Goal: Task Accomplishment & Management: Manage account settings

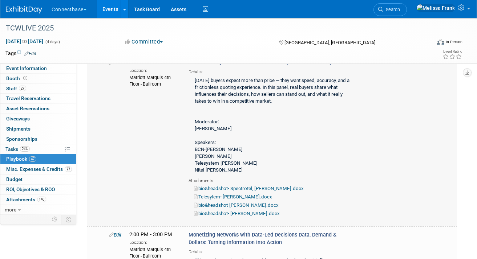
scroll to position [1561, 0]
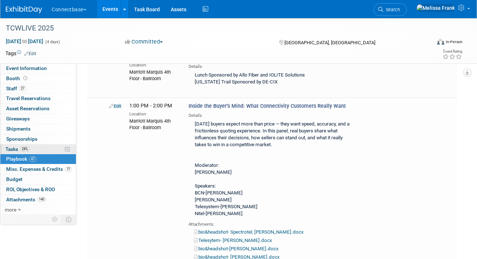
click at [29, 150] on span "24%" at bounding box center [25, 148] width 10 height 5
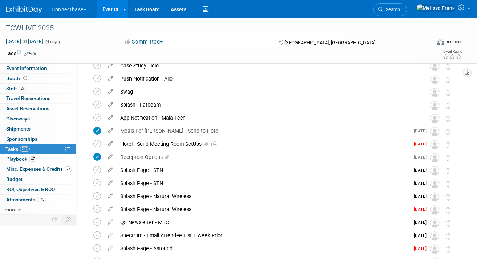
scroll to position [0, 0]
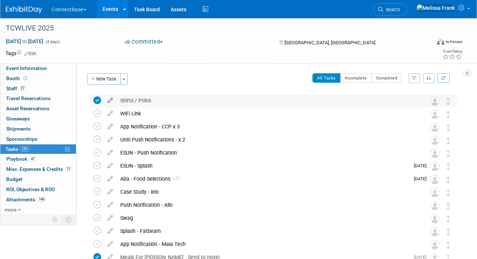
click at [110, 101] on icon at bounding box center [110, 98] width 13 height 9
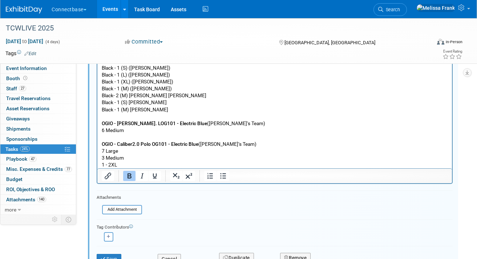
scroll to position [182, 0]
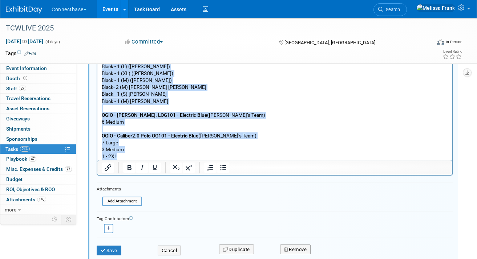
drag, startPoint x: 124, startPoint y: 158, endPoint x: 100, endPoint y: 13, distance: 147.3
click at [100, 13] on html "OGIO - Caliber2.0 Polo OG101 Gray - 1 (XL) ([PERSON_NAME]) Black - 1 (XL) ([PER…" at bounding box center [274, 17] width 354 height 287
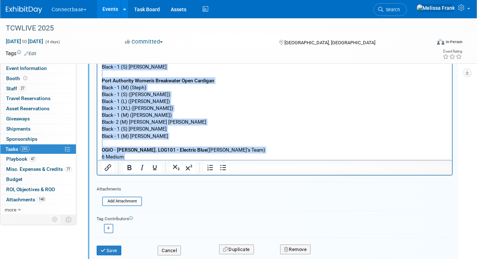
scroll to position [0, 0]
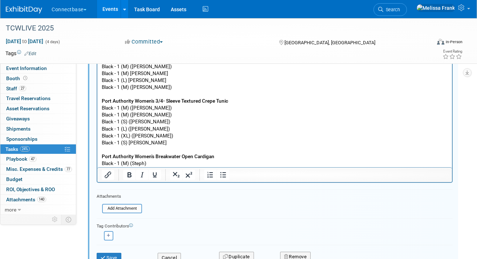
click at [152, 116] on p "OGIO - Caliber2.0 Polo OG101 Gray - 1 (XL) ([PERSON_NAME]) Black - 1 (XL) ([PER…" at bounding box center [275, 129] width 346 height 284
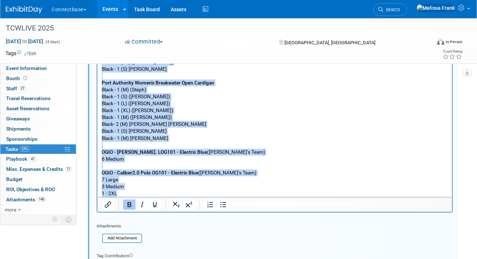
scroll to position [159, 0]
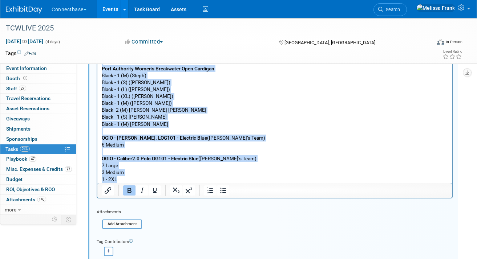
drag, startPoint x: 102, startPoint y: 7, endPoint x: 204, endPoint y: 234, distance: 248.6
click at [204, 183] on html "OGIO - Caliber2.0 Polo OG101 Gray - 1 (XL) ([PERSON_NAME]) Black - 1 (XL) ([PER…" at bounding box center [274, 39] width 354 height 287
copy p "OGIO - Caliber2.0 Polo OG101 Gray - 1 (XL) ([PERSON_NAME]) Black - 1 (XL) ([PER…"
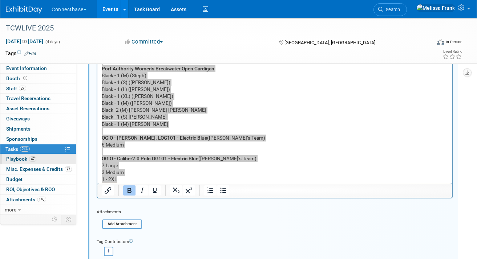
click at [39, 161] on link "47 Playbook 47" at bounding box center [38, 159] width 76 height 10
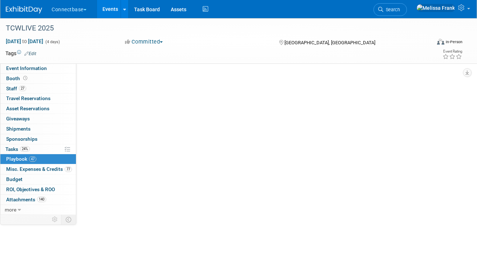
scroll to position [0, 0]
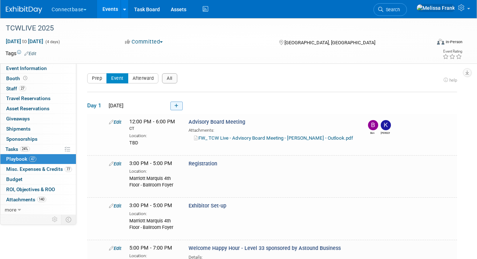
click at [176, 104] on icon at bounding box center [176, 106] width 4 height 4
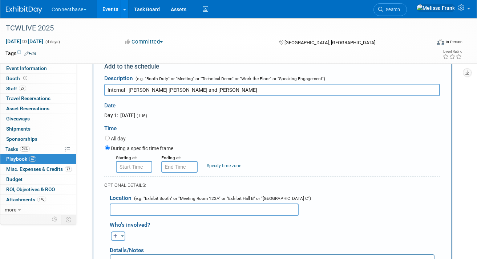
scroll to position [62, 0]
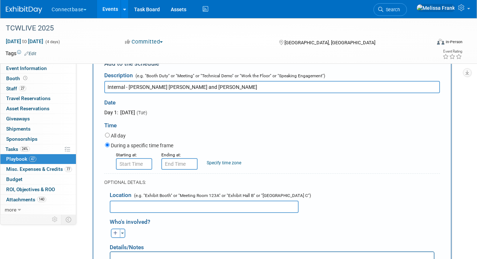
type input "Internal - [PERSON_NAME] [PERSON_NAME] and [PERSON_NAME]"
type input "8:00 AM"
click at [137, 162] on input "8:00 AM" at bounding box center [134, 164] width 36 height 12
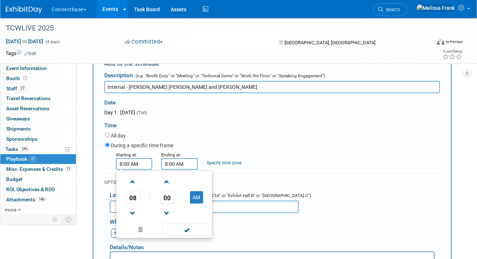
click at [174, 163] on input "8:00 AM" at bounding box center [179, 164] width 36 height 12
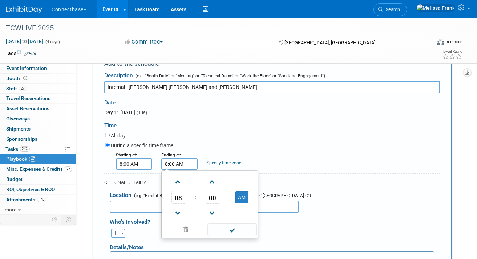
click at [189, 195] on td "08" at bounding box center [178, 197] width 30 height 13
click at [184, 195] on span "08" at bounding box center [178, 197] width 14 height 13
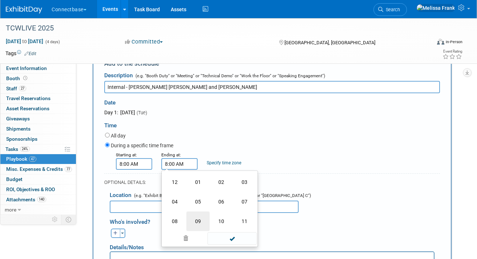
click at [198, 221] on td "09" at bounding box center [197, 222] width 23 height 20
type input "9:00 AM"
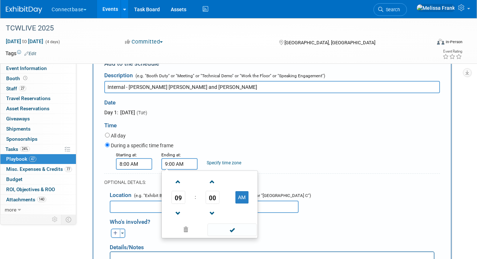
click at [188, 89] on input "Internal - [PERSON_NAME] [PERSON_NAME] and [PERSON_NAME]" at bounding box center [272, 87] width 336 height 12
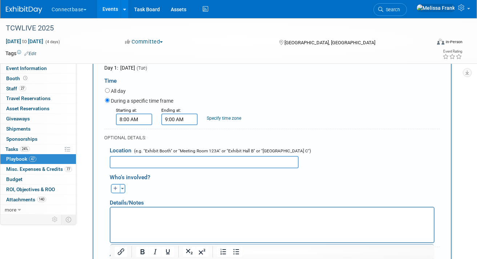
scroll to position [110, 0]
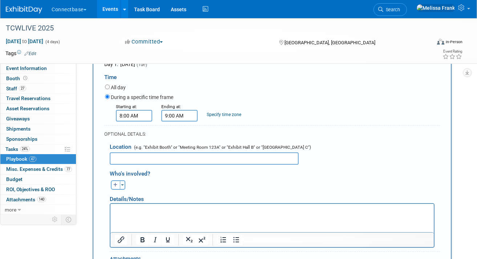
type input "Internal - [PERSON_NAME] [PERSON_NAME] and [PERSON_NAME] Prep"
click at [145, 210] on p "Rich Text Area. Press ALT-0 for help." at bounding box center [272, 210] width 315 height 7
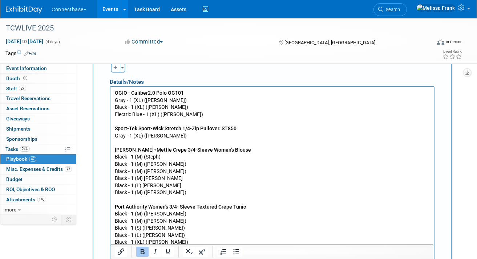
scroll to position [224, 0]
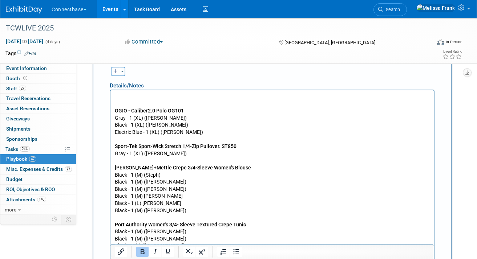
click at [129, 96] on p "Rich Text Area. Press ALT-0 for help." at bounding box center [272, 96] width 315 height 7
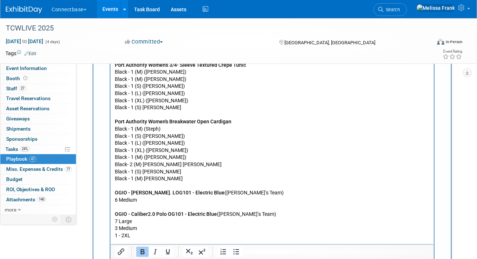
scroll to position [405, 0]
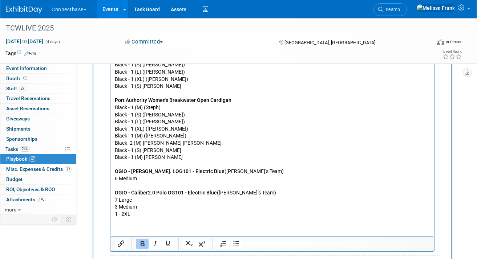
click at [144, 218] on html "Shirts For Team OGIO - Caliber2.0 Polo OG101 Gray - 1 (XL) ([PERSON_NAME]) Blac…" at bounding box center [271, 63] width 323 height 309
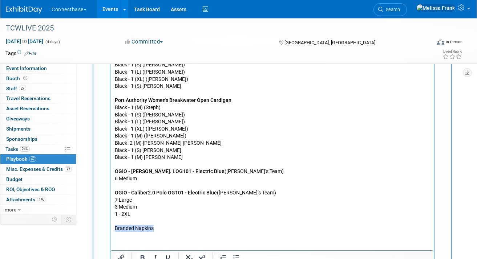
drag, startPoint x: 158, startPoint y: 229, endPoint x: 114, endPoint y: 228, distance: 44.7
click at [114, 228] on html "Shirts For Team OGIO - Caliber2.0 Polo OG101 Gray - 1 (XL) ([PERSON_NAME]) Blac…" at bounding box center [271, 70] width 323 height 323
click at [159, 229] on p "Branded Napkins" at bounding box center [272, 228] width 315 height 7
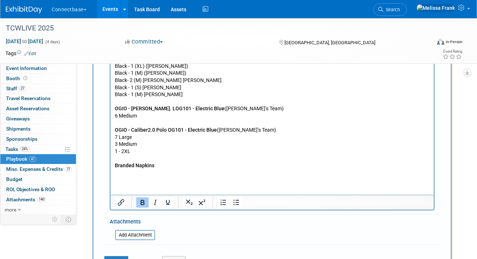
scroll to position [475, 0]
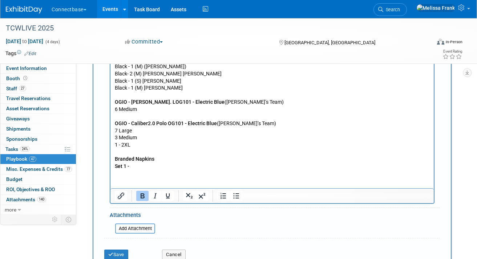
drag, startPoint x: 137, startPoint y: 169, endPoint x: 113, endPoint y: 168, distance: 23.6
click at [113, 168] on html "Shirts For Team OGIO - Caliber2.0 Polo OG101 Gray - 1 (XL) ([PERSON_NAME]) Blac…" at bounding box center [271, 5] width 323 height 330
click at [151, 165] on p "Set 1 -" at bounding box center [272, 166] width 315 height 7
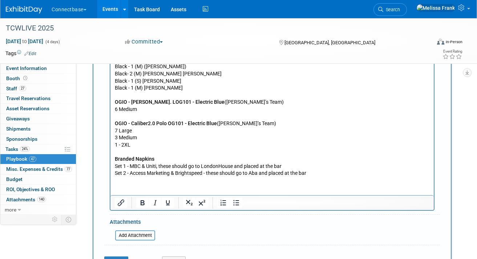
scroll to position [508, 0]
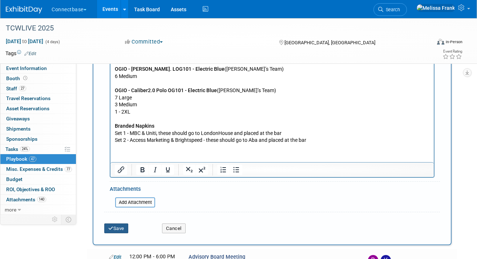
click at [121, 229] on button "Save" at bounding box center [116, 229] width 24 height 10
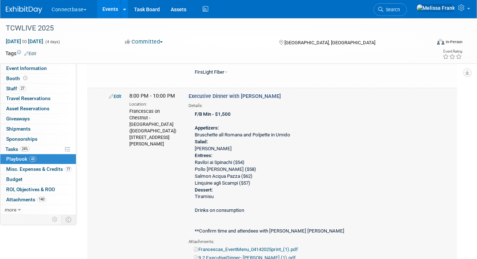
scroll to position [622, 0]
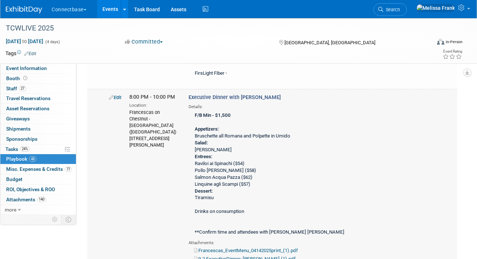
drag, startPoint x: 166, startPoint y: 123, endPoint x: 128, endPoint y: 105, distance: 41.8
click at [128, 105] on div "8:00 PM - 10:00 PM Location: Francescas on Chestnut - [GEOGRAPHIC_DATA] ([GEOGR…" at bounding box center [153, 121] width 59 height 54
copy div "Francescas on Chestnut - [GEOGRAPHIC_DATA] ([GEOGRAPHIC_DATA]) [STREET_ADDRESS]…"
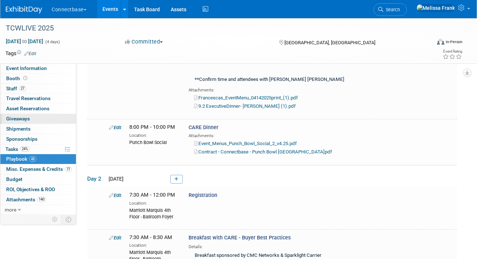
scroll to position [781, 0]
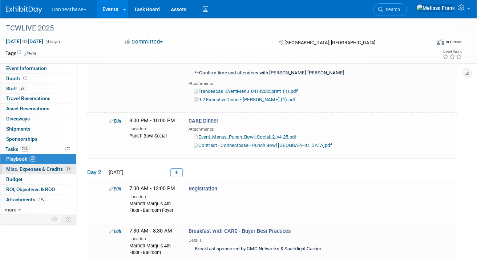
click at [35, 166] on link "77 Misc. Expenses & Credits 77" at bounding box center [38, 170] width 76 height 10
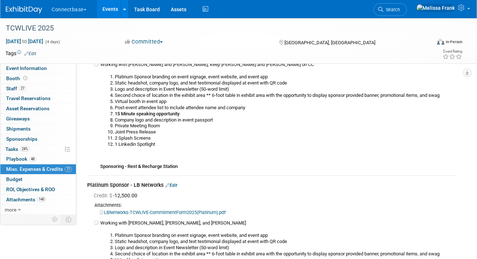
scroll to position [0, 0]
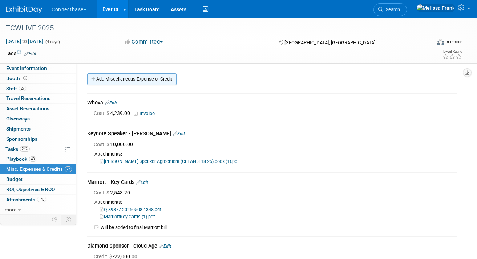
click at [145, 79] on link "Add Miscellaneous Expense or Credit" at bounding box center [131, 79] width 89 height 12
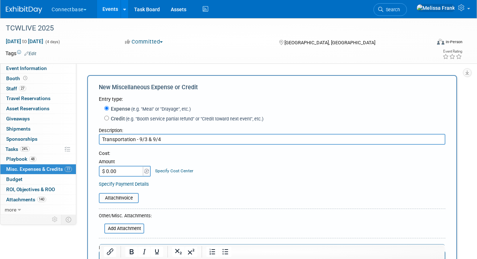
type input "Transportation - 9/3 & 9/4"
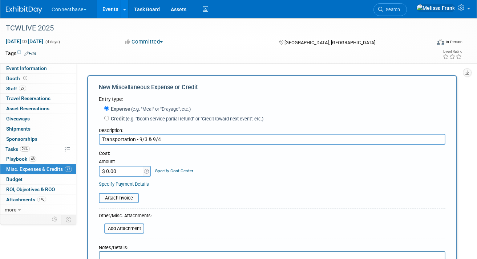
scroll to position [47, 0]
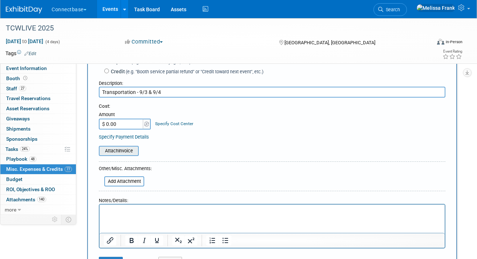
click at [119, 153] on input "file" at bounding box center [95, 151] width 86 height 9
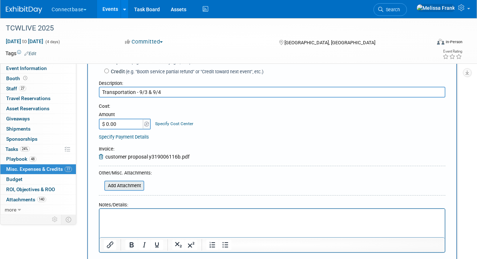
click at [131, 183] on input "file" at bounding box center [100, 186] width 86 height 9
click at [103, 157] on icon at bounding box center [102, 156] width 7 height 5
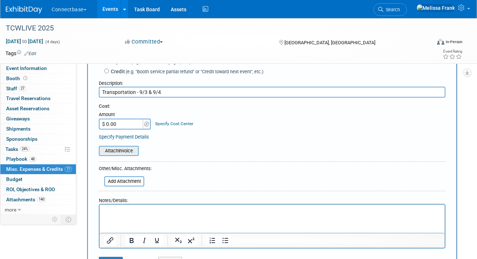
click at [117, 151] on input "file" at bounding box center [95, 151] width 86 height 9
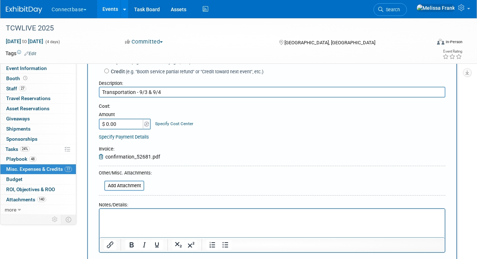
click at [101, 157] on icon at bounding box center [102, 156] width 7 height 5
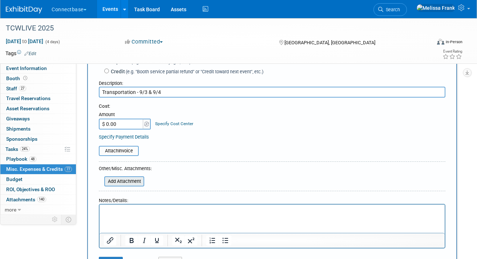
click at [122, 181] on input "file" at bounding box center [100, 181] width 86 height 9
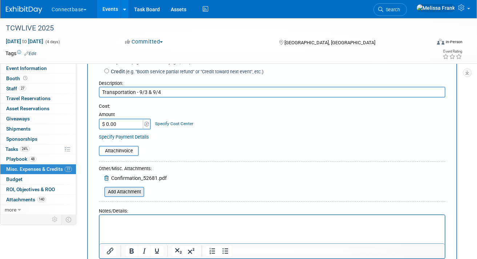
click at [118, 189] on input "file" at bounding box center [100, 192] width 86 height 9
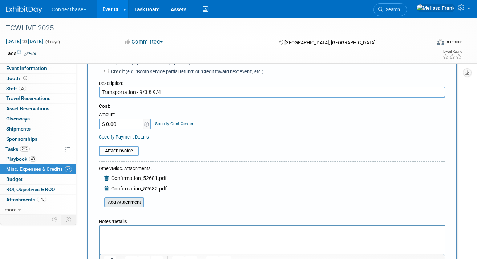
click at [127, 202] on input "file" at bounding box center [100, 202] width 86 height 9
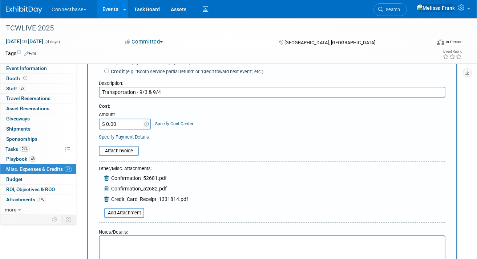
click at [118, 123] on input "$ 0.00" at bounding box center [121, 124] width 45 height 11
type input "$ 1,631.16"
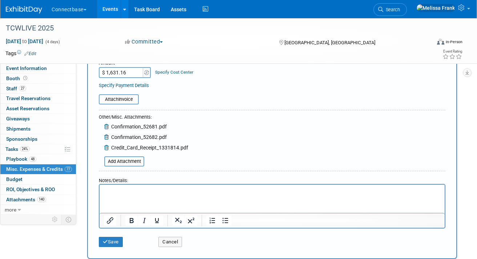
scroll to position [145, 0]
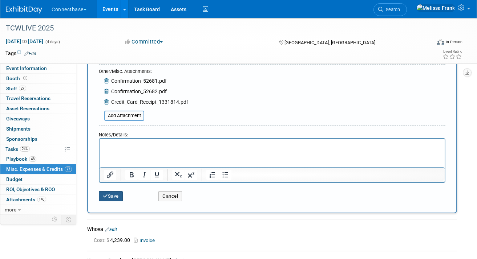
click at [112, 199] on button "Save" at bounding box center [111, 196] width 24 height 10
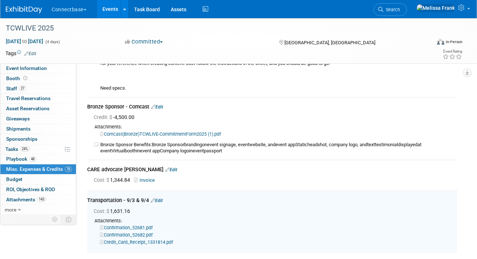
scroll to position [7551, 0]
